Goal: Task Accomplishment & Management: Manage account settings

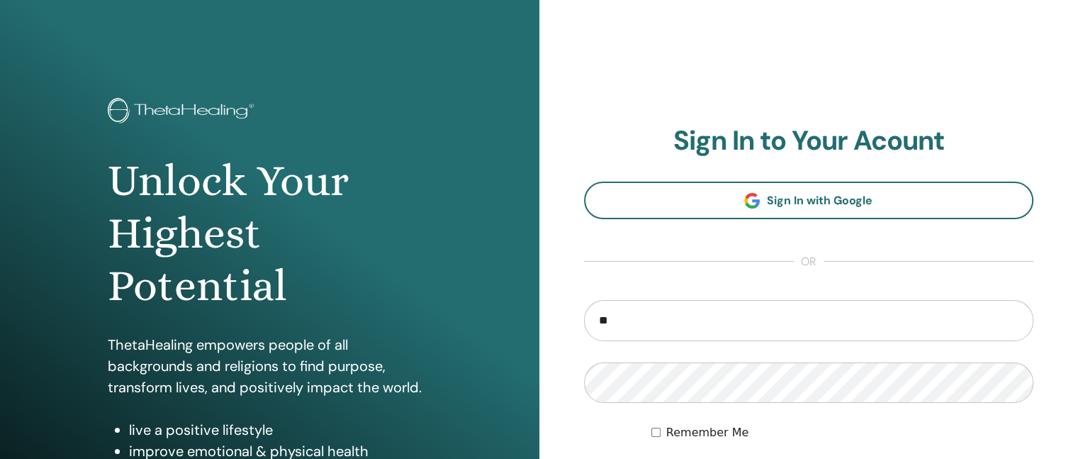
type input "**********"
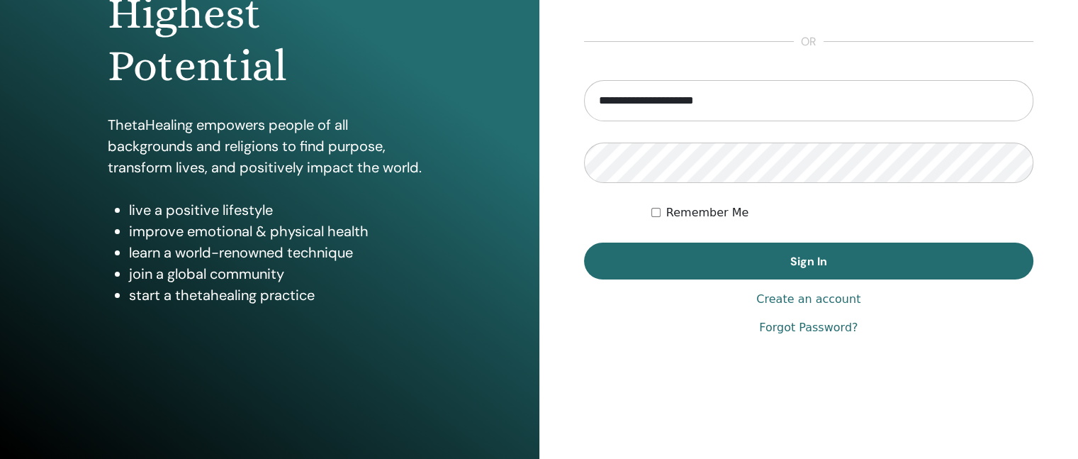
scroll to position [220, 0]
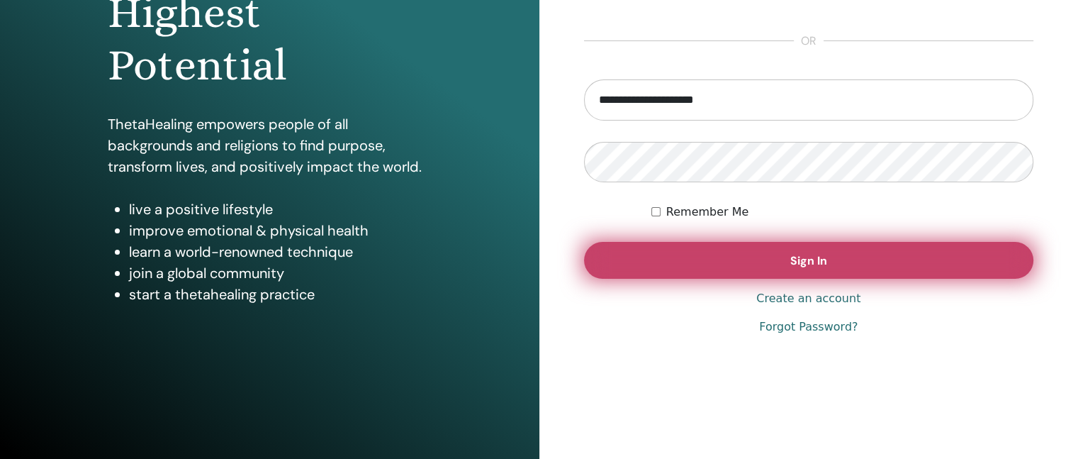
click at [829, 255] on button "Sign In" at bounding box center [809, 260] width 450 height 37
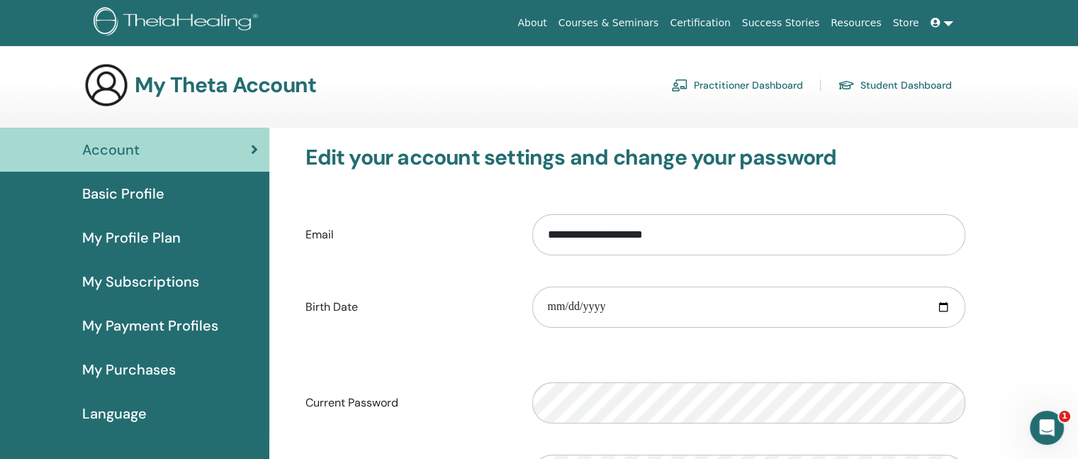
click at [161, 228] on span "My Profile Plan" at bounding box center [131, 237] width 99 height 21
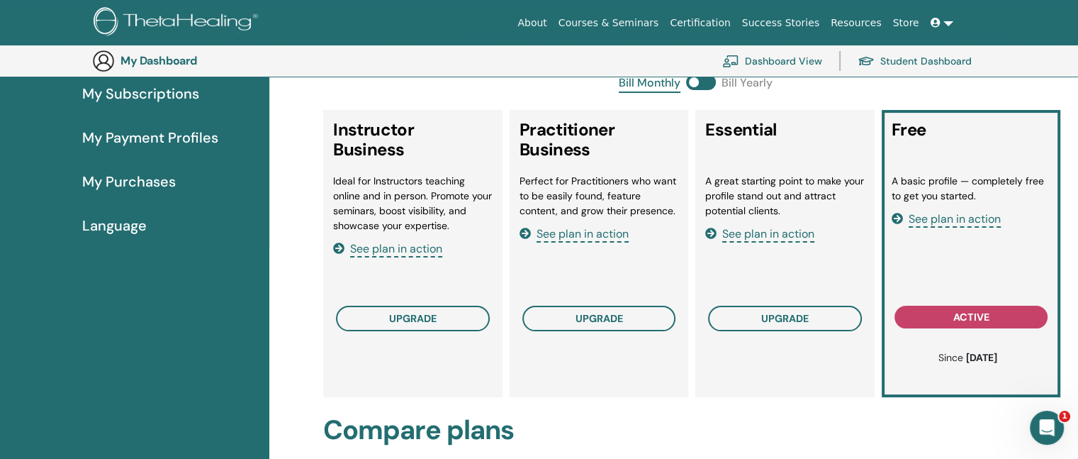
scroll to position [223, 0]
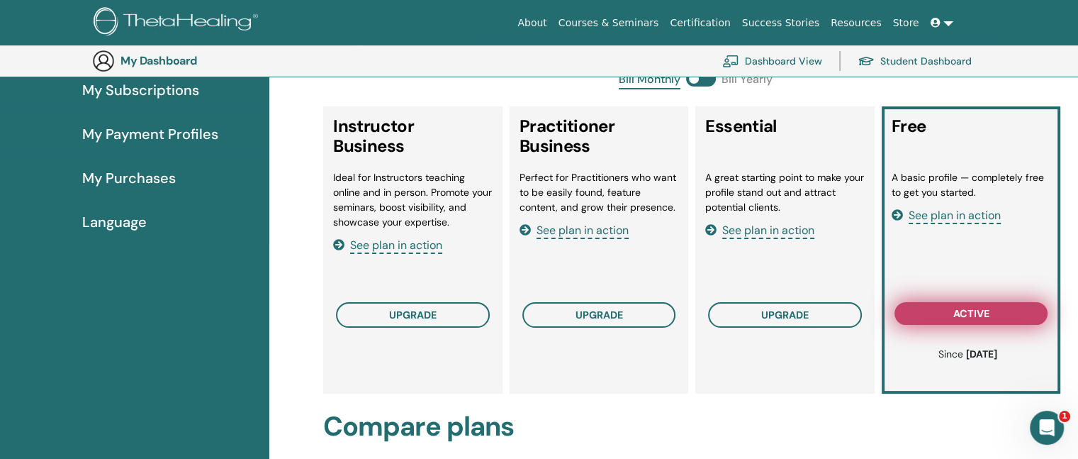
click at [978, 311] on span "active" at bounding box center [972, 313] width 36 height 11
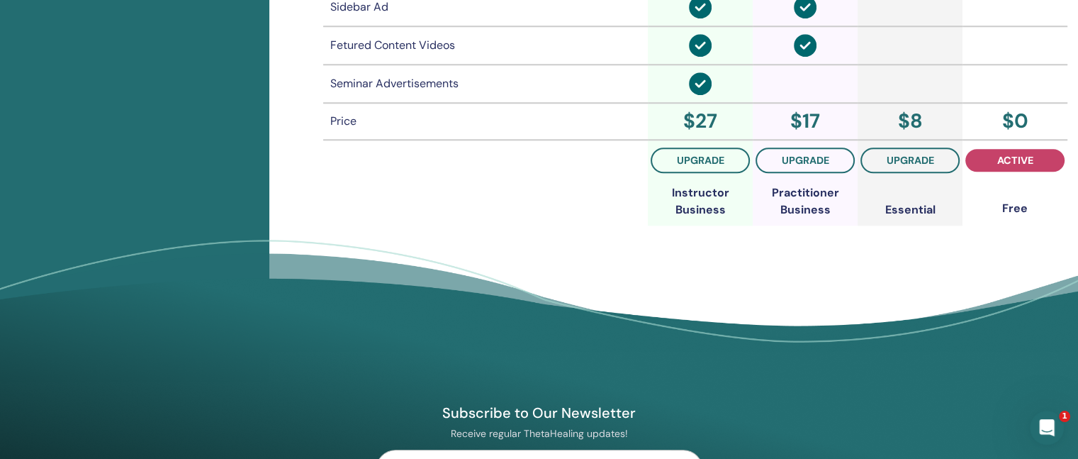
scroll to position [1305, 0]
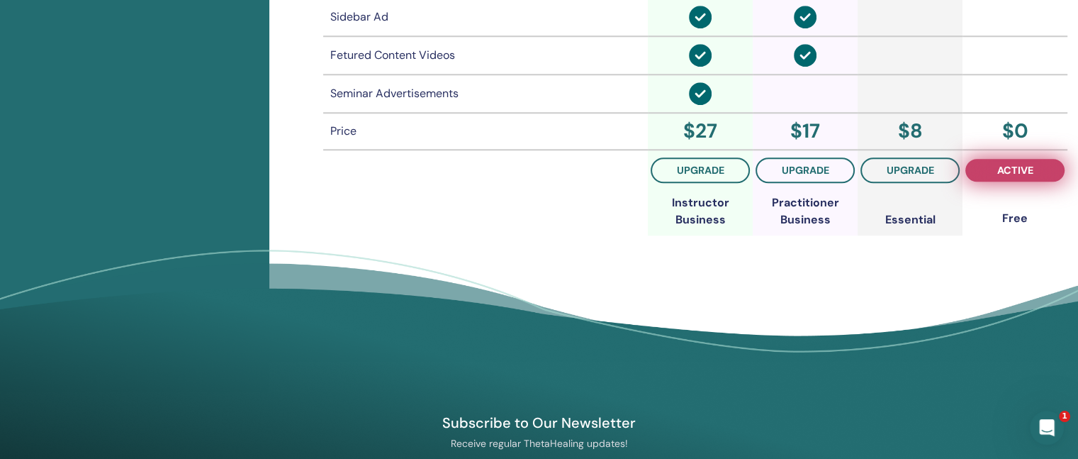
click at [1048, 170] on button "active" at bounding box center [1015, 170] width 99 height 23
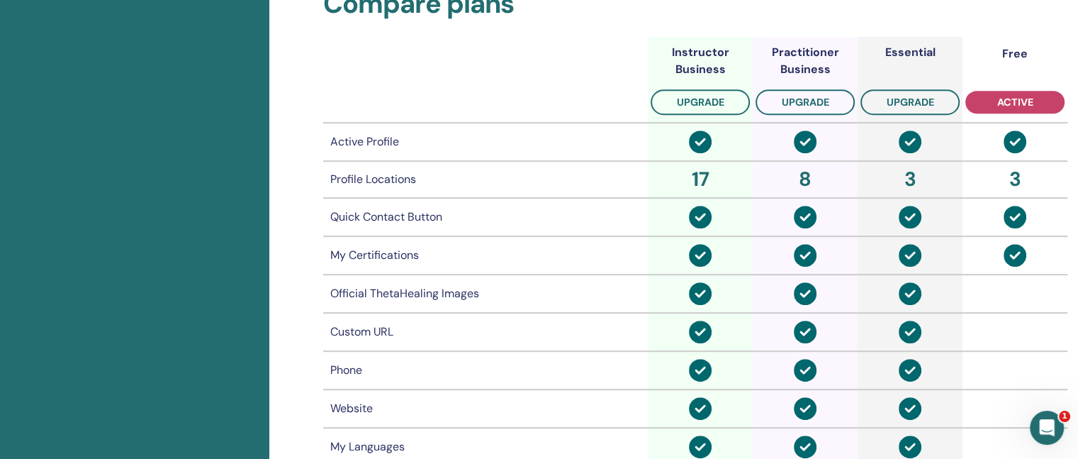
scroll to position [0, 0]
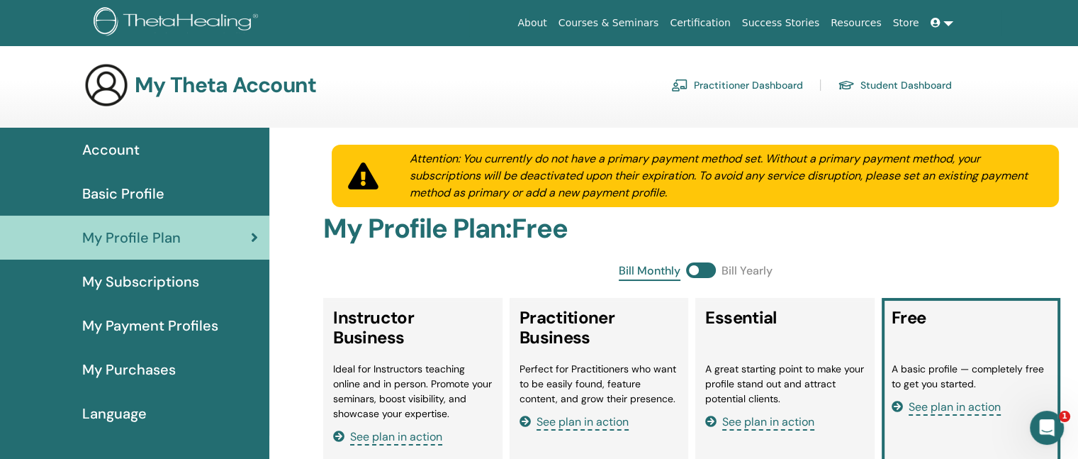
click at [150, 201] on span "Basic Profile" at bounding box center [123, 193] width 82 height 21
